Goal: Transaction & Acquisition: Purchase product/service

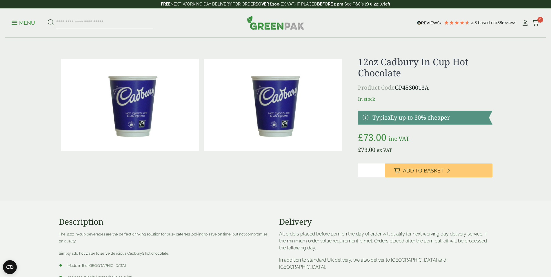
click at [271, 116] on img at bounding box center [273, 105] width 138 height 92
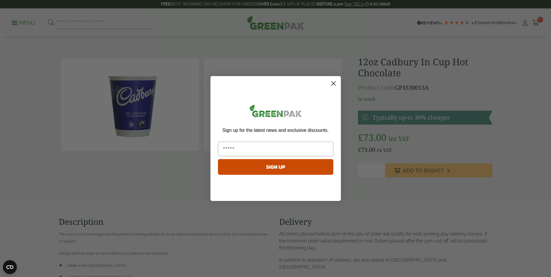
click at [334, 82] on circle "Close dialog" at bounding box center [334, 84] width 10 height 10
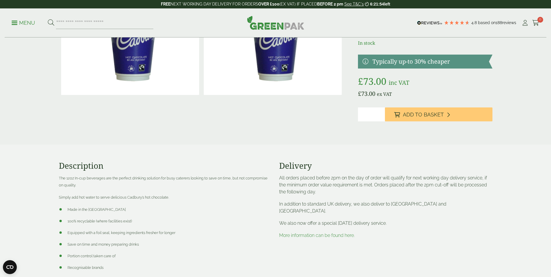
scroll to position [58, 0]
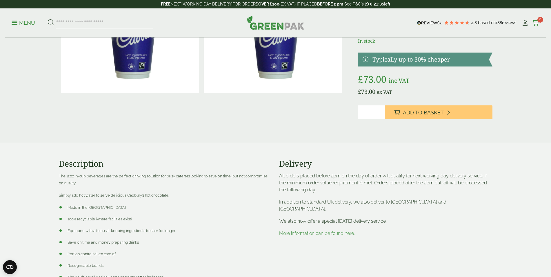
click at [539, 21] on span "0" at bounding box center [541, 20] width 6 height 6
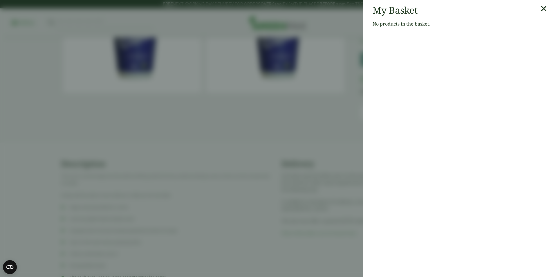
click at [540, 7] on icon at bounding box center [543, 9] width 6 height 8
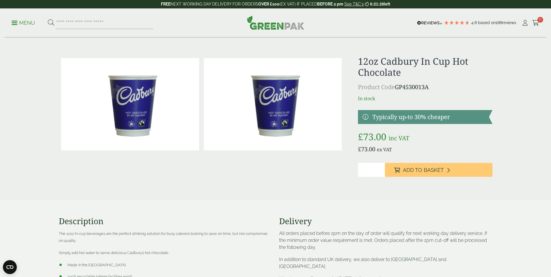
scroll to position [0, 0]
